Goal: Information Seeking & Learning: Learn about a topic

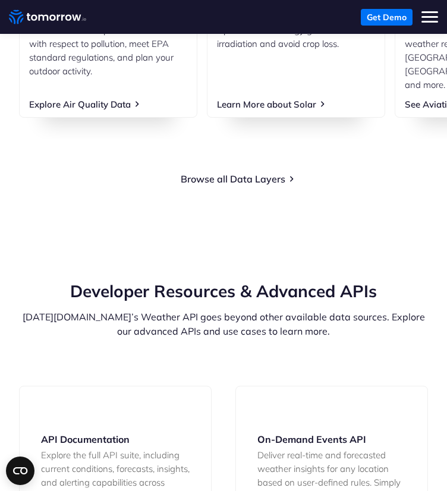
scroll to position [1742, 0]
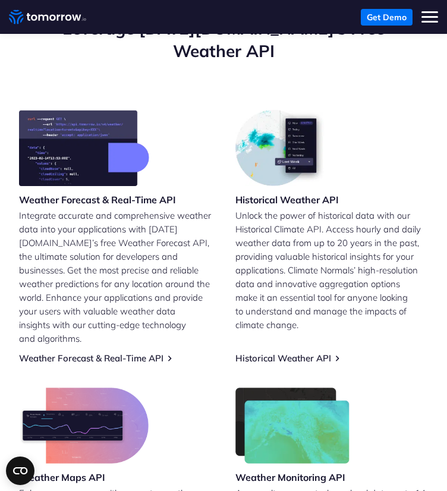
scroll to position [277, 0]
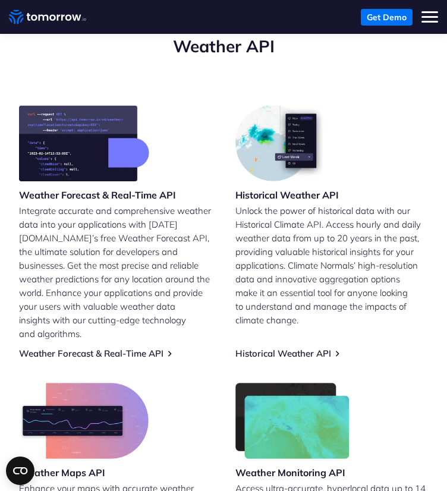
drag, startPoint x: 154, startPoint y: 316, endPoint x: 153, endPoint y: 309, distance: 6.6
click at [153, 347] on link "Weather Forecast & Real-Time API" at bounding box center [91, 352] width 144 height 11
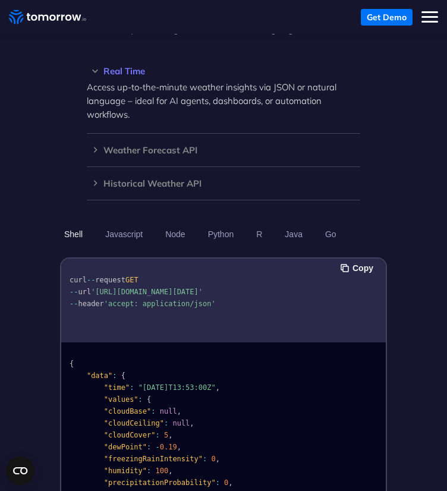
scroll to position [1227, 0]
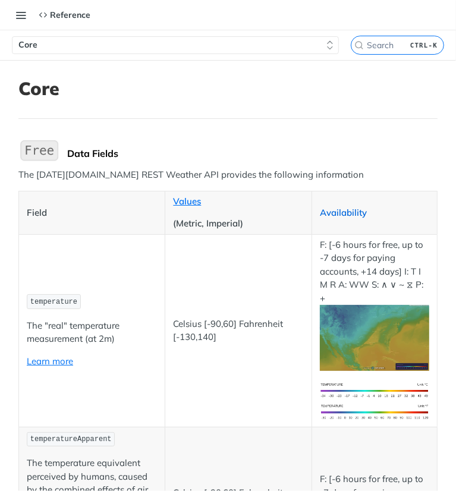
click at [347, 211] on link "Availability" at bounding box center [343, 212] width 47 height 11
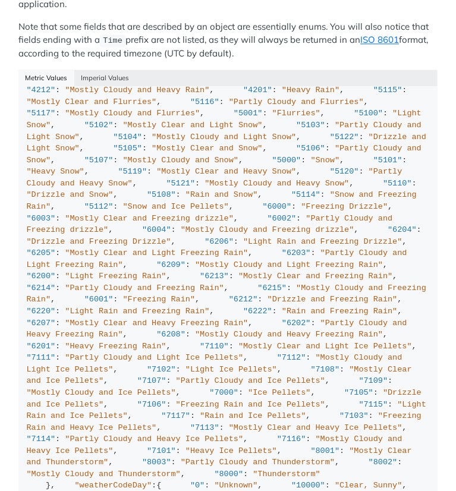
scroll to position [1386, 0]
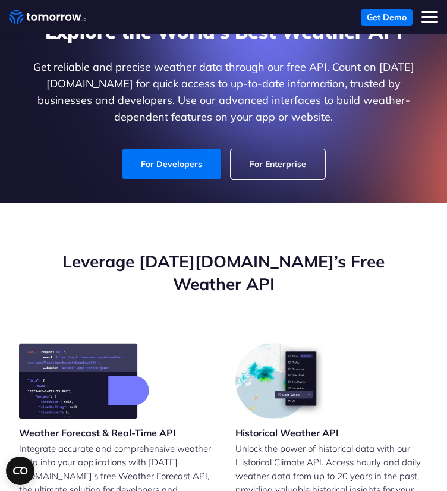
click at [259, 168] on link "For Enterprise" at bounding box center [277, 164] width 94 height 30
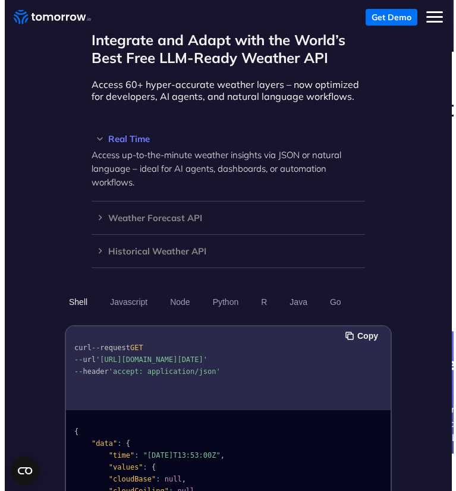
scroll to position [1069, 0]
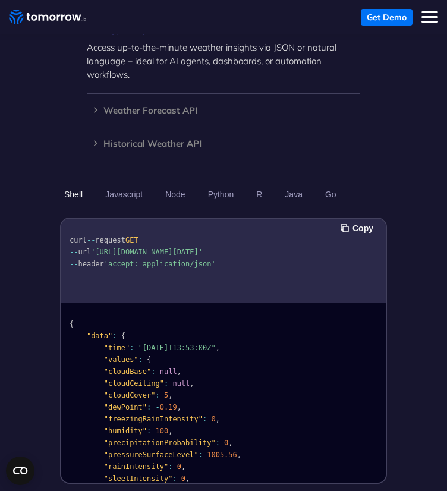
click at [430, 23] on button "Toggle mobile menu" at bounding box center [429, 17] width 17 height 17
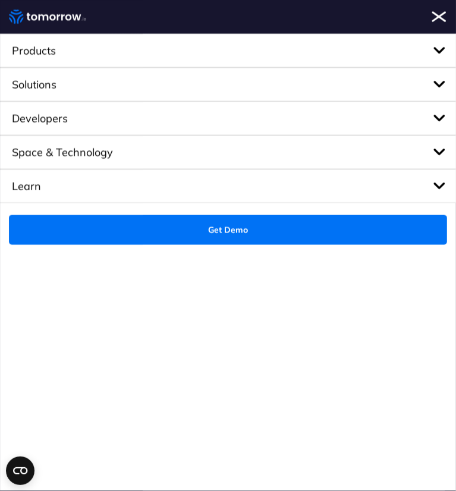
click at [118, 55] on span "Products" at bounding box center [228, 51] width 456 height 34
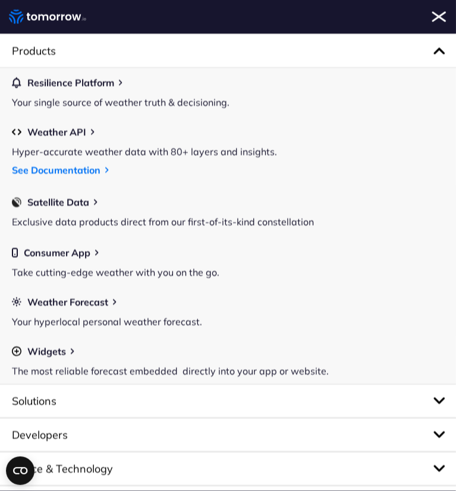
click at [135, 402] on span "Solutions" at bounding box center [228, 401] width 456 height 34
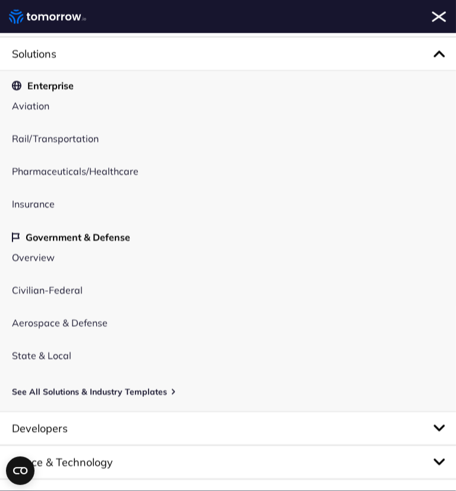
scroll to position [72, 0]
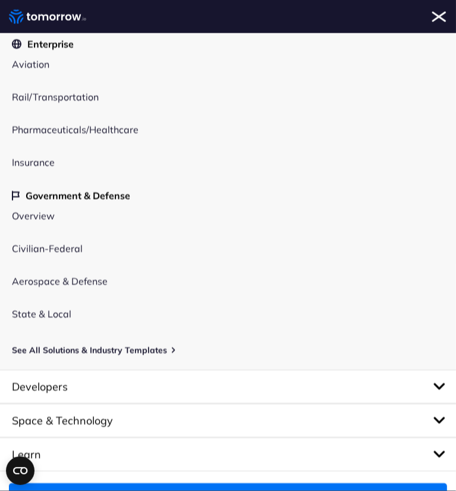
click at [83, 405] on span "Space & Technology" at bounding box center [228, 420] width 456 height 34
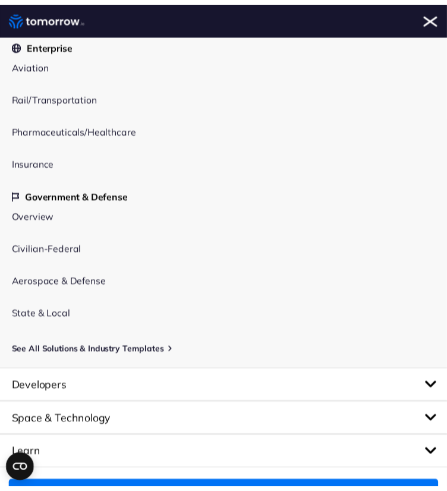
scroll to position [51, 0]
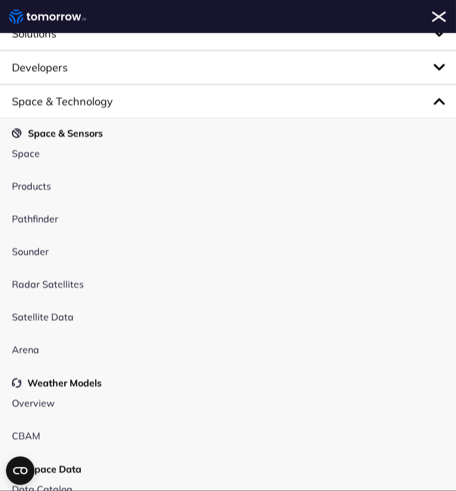
click at [440, 17] on span "Toggle mobile menu" at bounding box center [438, 16] width 15 height 11
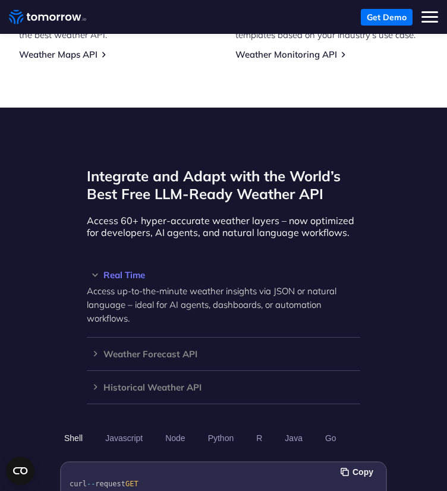
scroll to position [713, 0]
